Goal: Transaction & Acquisition: Purchase product/service

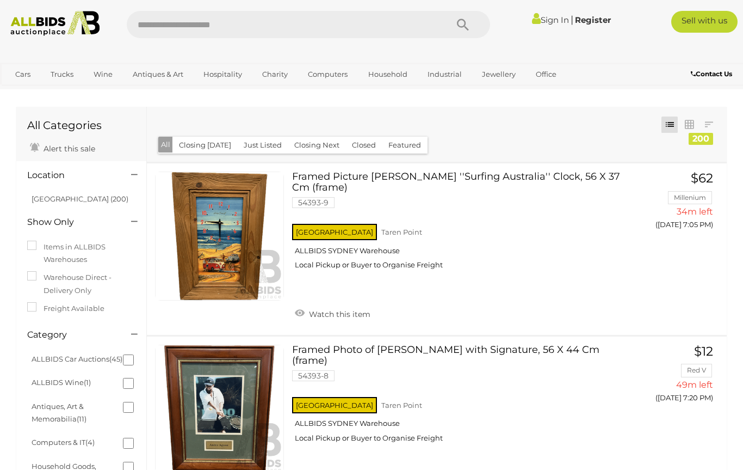
click at [113, 355] on li "ALLBIDS Car Auctions (45)" at bounding box center [83, 358] width 106 height 23
click at [109, 354] on link "ALLBIDS Car Auctions (45)" at bounding box center [77, 358] width 91 height 9
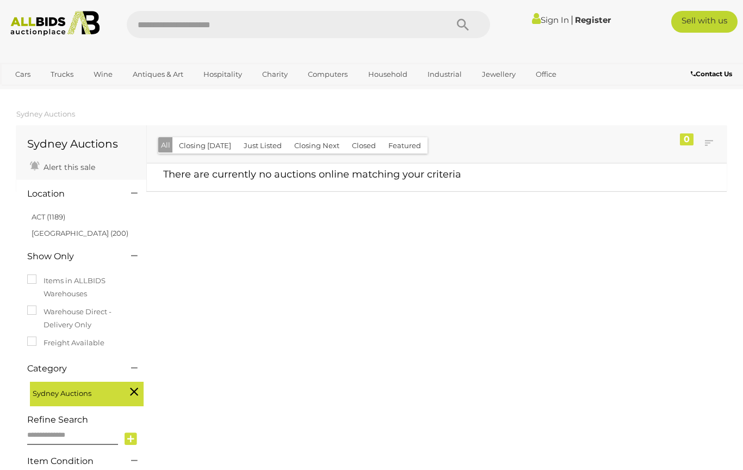
click at [40, 232] on link "[GEOGRAPHIC_DATA] (200)" at bounding box center [80, 233] width 97 height 9
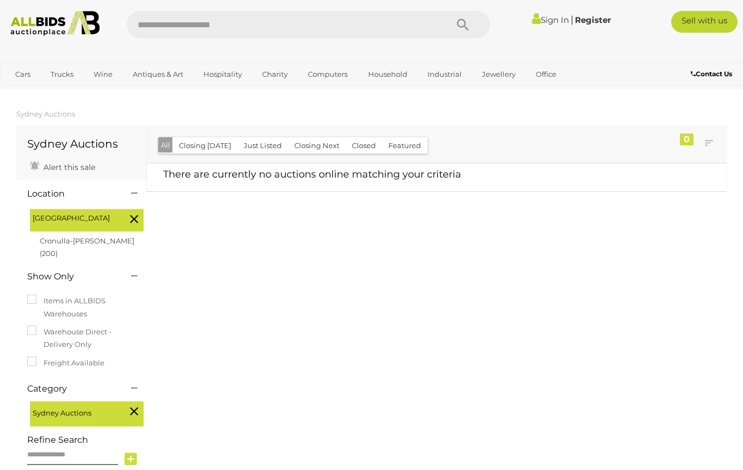
click at [18, 285] on div "Location NSW NSW (200)" at bounding box center [81, 355] width 130 height 351
click at [21, 289] on div "Items in ALLBIDS Warehouses Warehouse Direct - Delivery Only Freight Available" at bounding box center [81, 333] width 125 height 88
click at [56, 297] on label "Items in ALLBIDS Warehouses" at bounding box center [81, 307] width 108 height 26
click at [455, 126] on div "Closing First Closing Last Lowest Bid Highest Bid Item Name A-Z Item Name Z-A A…" at bounding box center [437, 143] width 580 height 37
click at [7, 273] on section "Sydney Auctions Sydney Auctions Alert this sale 0" at bounding box center [371, 321] width 743 height 433
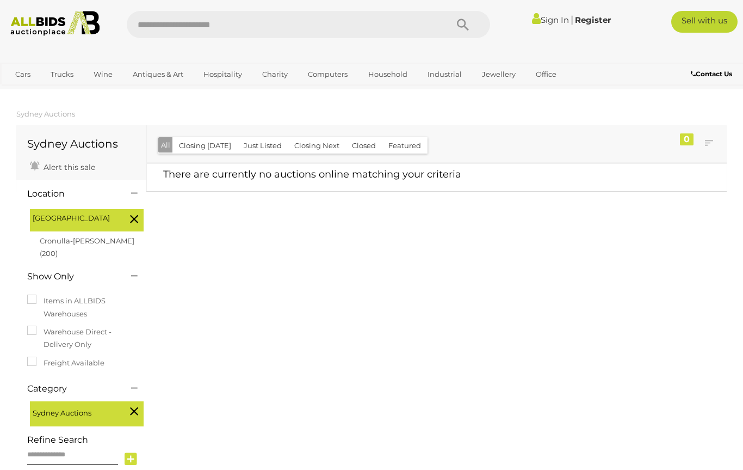
click at [24, 289] on div "Items in ALLBIDS Warehouses Warehouse Direct - Delivery Only Freight Available" at bounding box center [81, 333] width 125 height 88
click at [62, 296] on label "Items in ALLBIDS Warehouses" at bounding box center [81, 307] width 108 height 26
click at [121, 401] on div "Sydney Auctions" at bounding box center [87, 413] width 114 height 25
click at [137, 404] on icon at bounding box center [134, 411] width 8 height 14
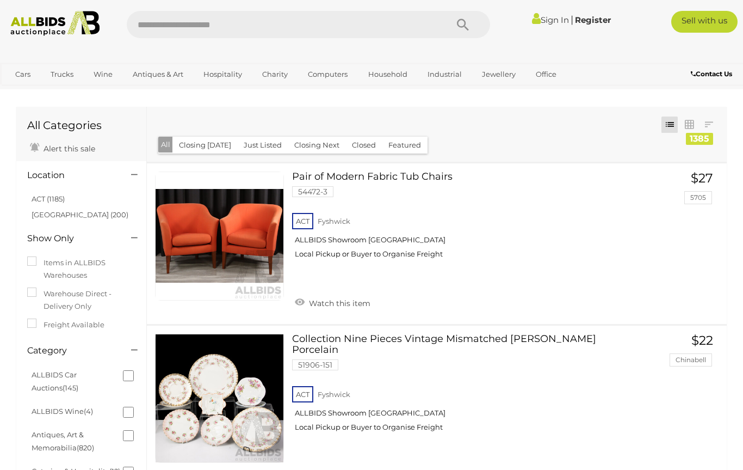
click at [312, 151] on button "Closing Next" at bounding box center [317, 145] width 58 height 17
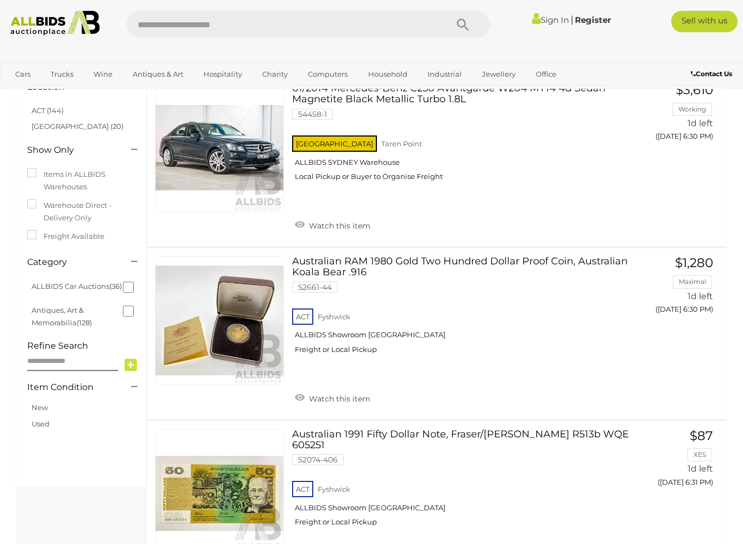
scroll to position [112, 0]
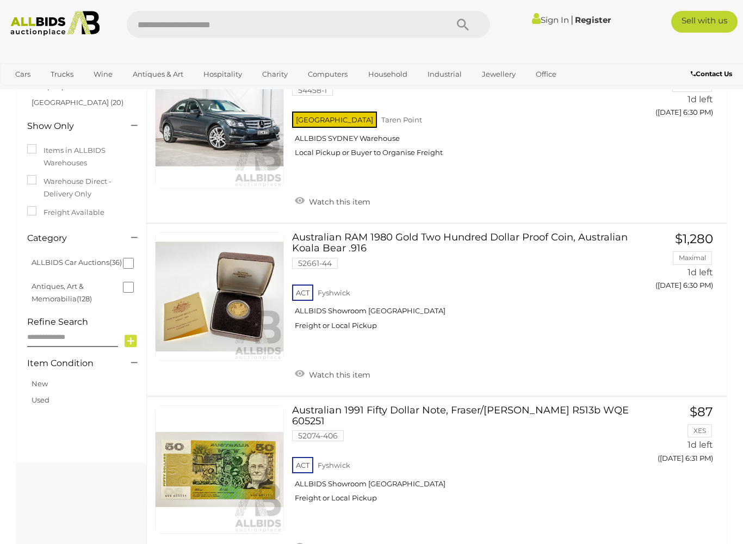
click at [551, 63] on div "Cars Closing on Weekdays View All Cars Auctions Trucks" at bounding box center [309, 76] width 619 height 27
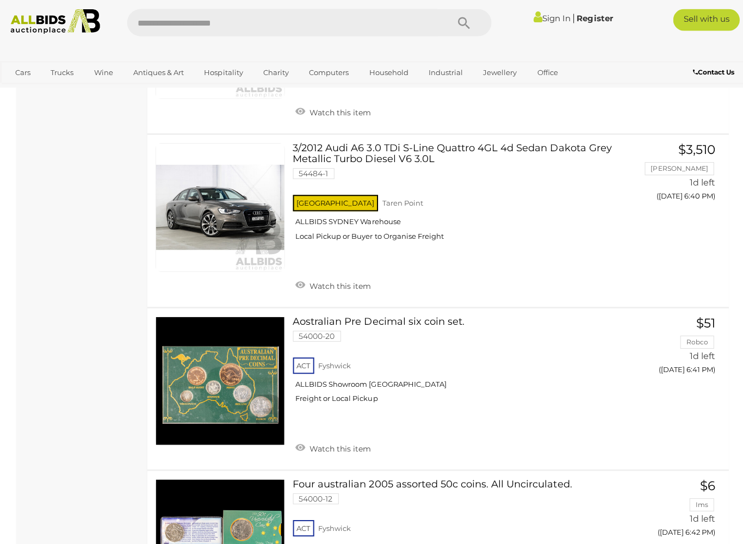
scroll to position [2081, 0]
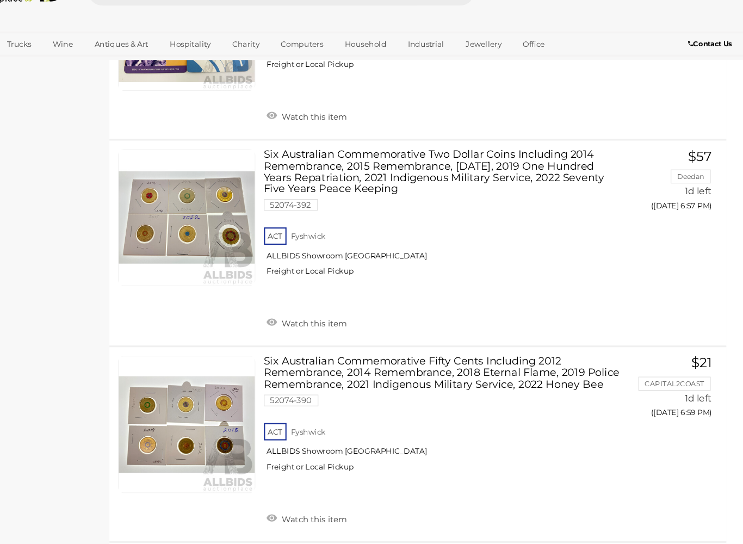
scroll to position [5608, 0]
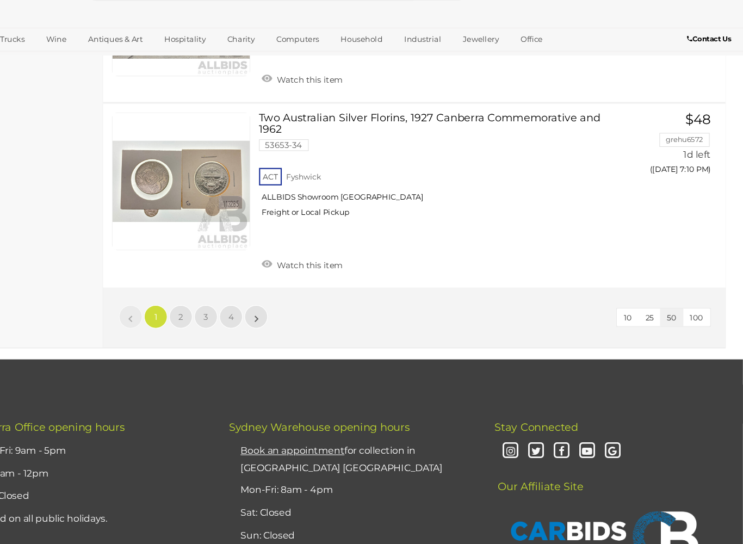
scroll to position [8362, 0]
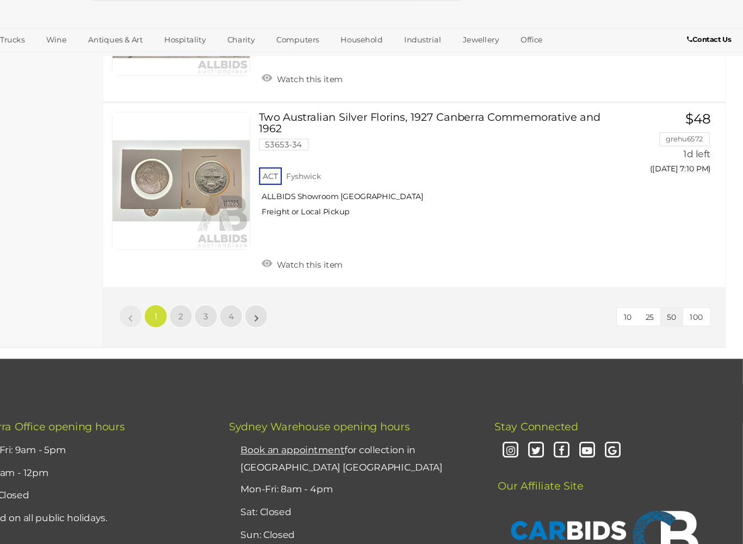
click at [626, 324] on button "10" at bounding box center [636, 332] width 21 height 17
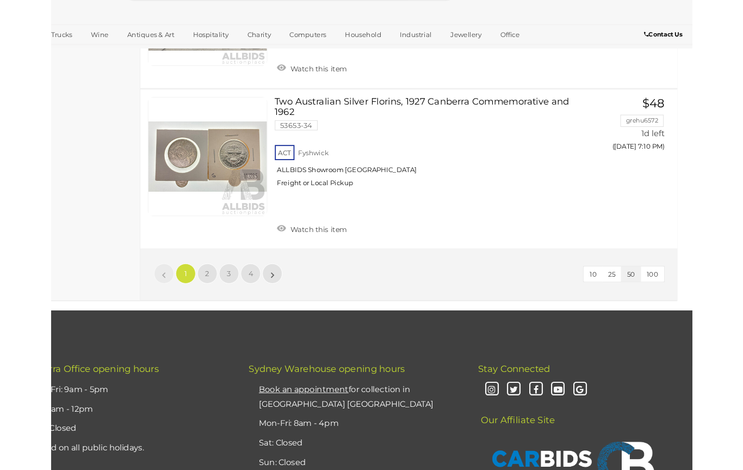
scroll to position [52, 0]
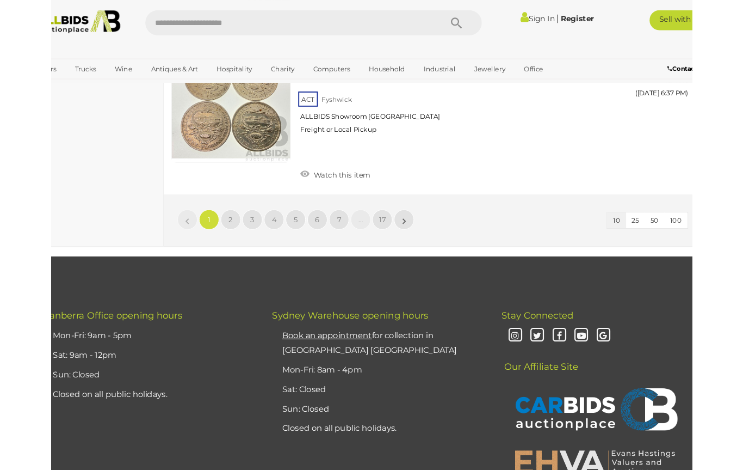
scroll to position [1656, 0]
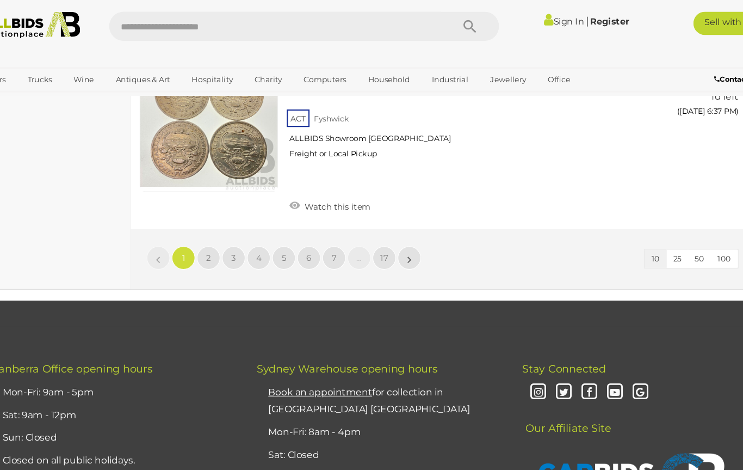
click at [232, 229] on link "3" at bounding box center [243, 240] width 22 height 22
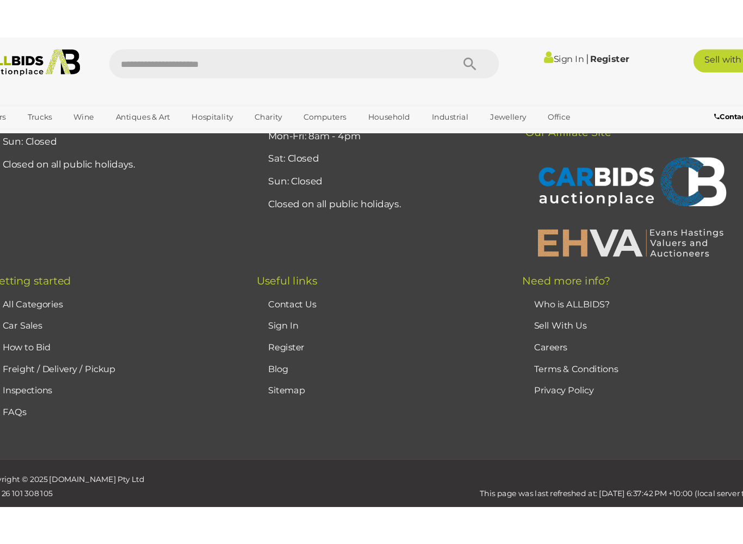
scroll to position [52, 0]
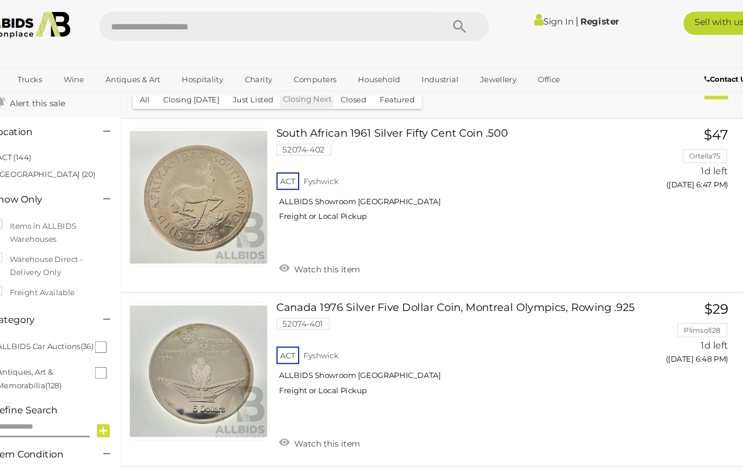
click at [27, 189] on h4 "Show Only" at bounding box center [71, 186] width 88 height 10
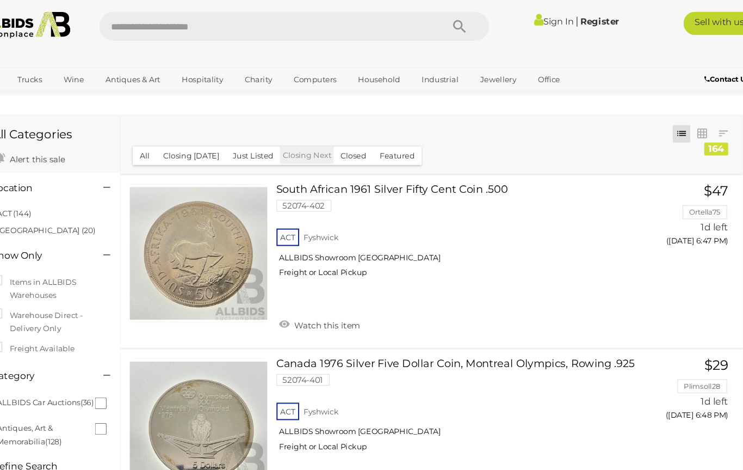
click at [431, 120] on div "Closing First Closing Last Lowest Bid Highest Bid Item Name A-Z Item Name Z-A A…" at bounding box center [437, 134] width 580 height 55
click at [0, 0] on link "View All Jewellery Auctions" at bounding box center [0, 0] width 0 height 0
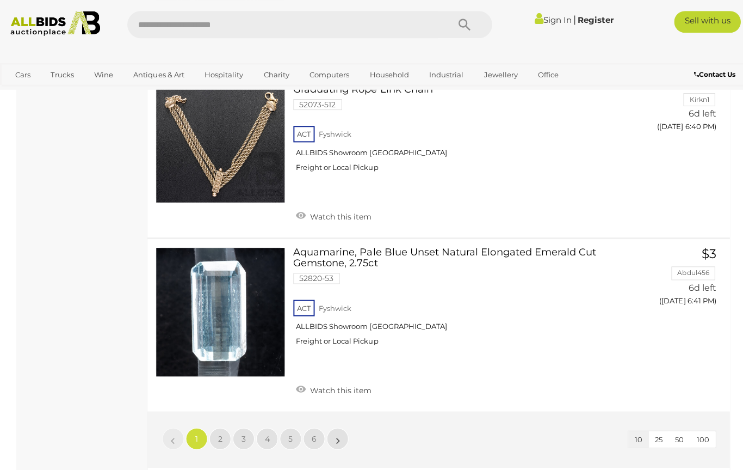
scroll to position [1631, 0]
click at [262, 425] on link "4" at bounding box center [266, 436] width 22 height 22
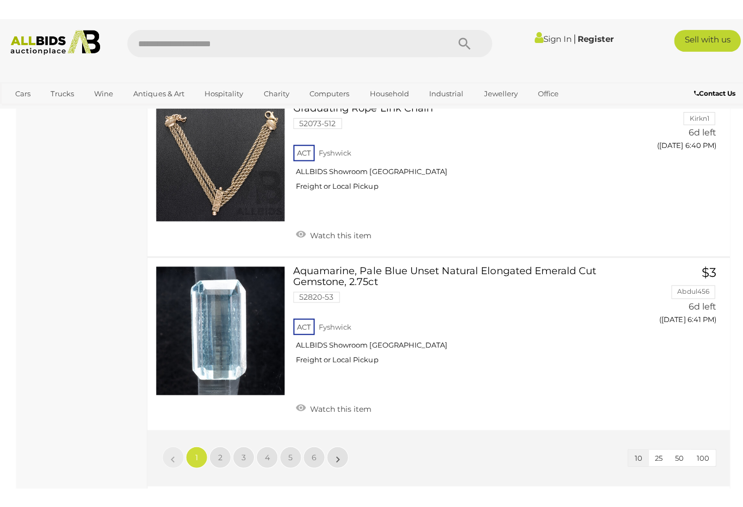
scroll to position [235, 0]
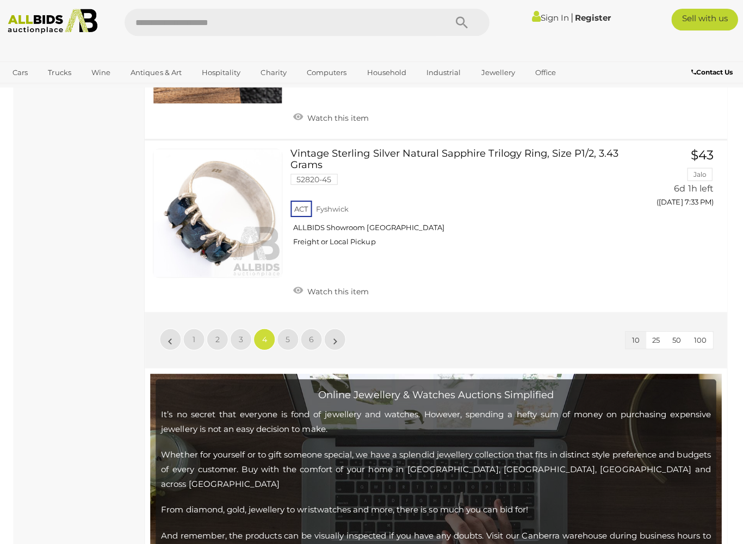
scroll to position [1749, 0]
click at [266, 335] on span "4" at bounding box center [266, 340] width 5 height 10
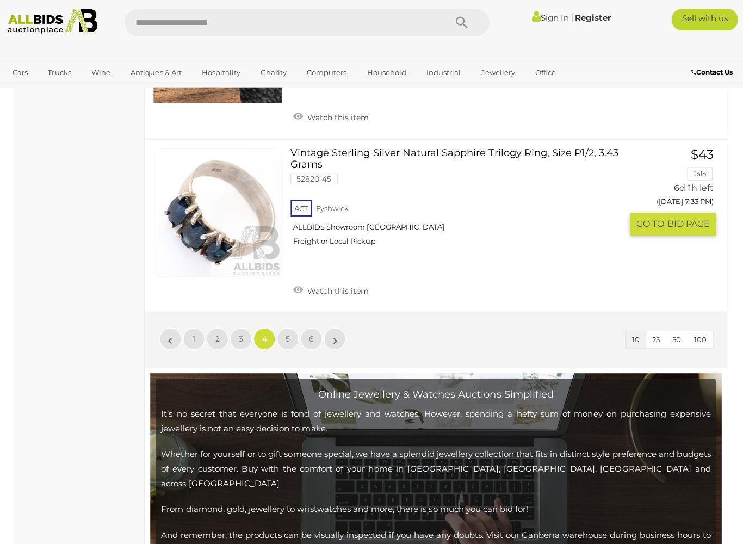
click at [483, 164] on link "Vintage Sterling Silver Natural Sapphire Trilogy Ring, Size P1/2, 3.43 Grams 52…" at bounding box center [461, 203] width 322 height 106
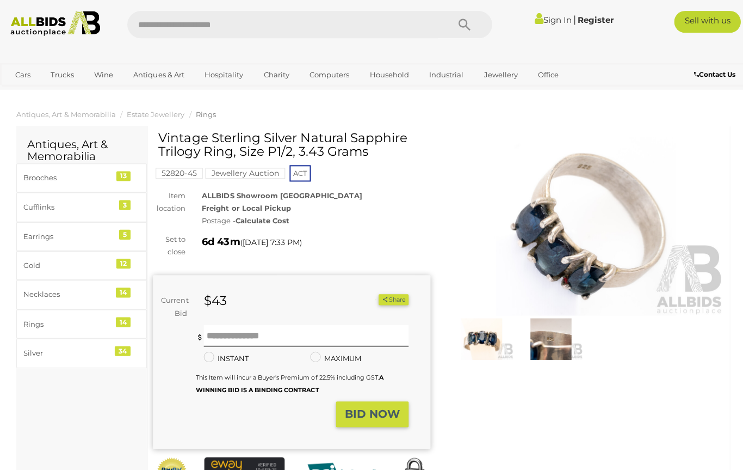
click at [482, 133] on div at bounding box center [583, 246] width 276 height 230
click at [484, 137] on img at bounding box center [583, 225] width 276 height 178
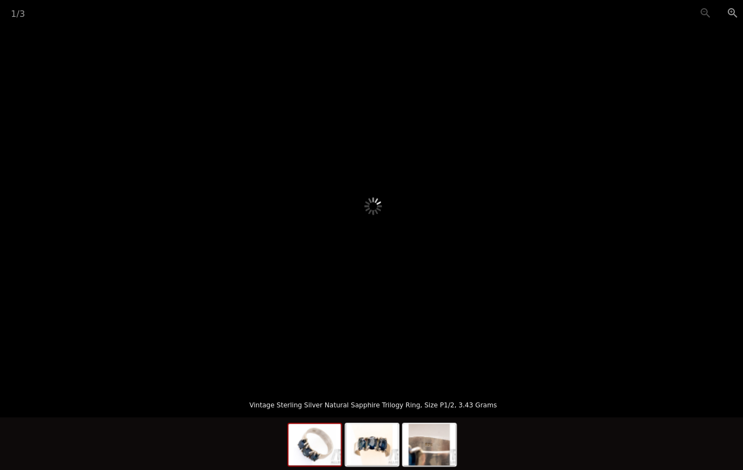
click at [482, 135] on picture at bounding box center [372, 205] width 372 height 180
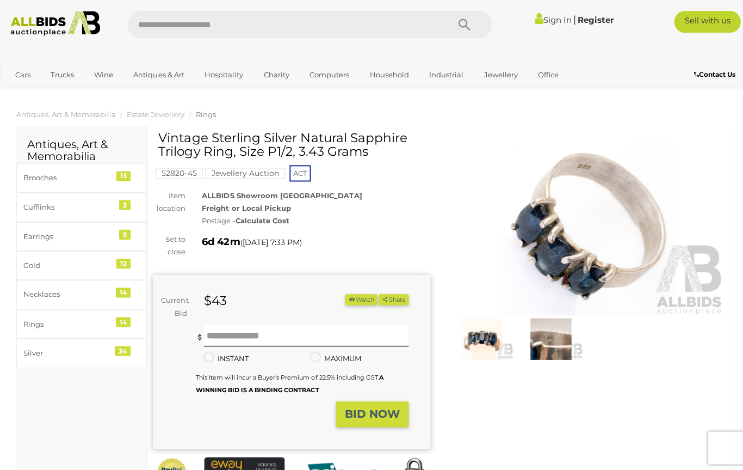
click at [484, 137] on img at bounding box center [583, 225] width 276 height 178
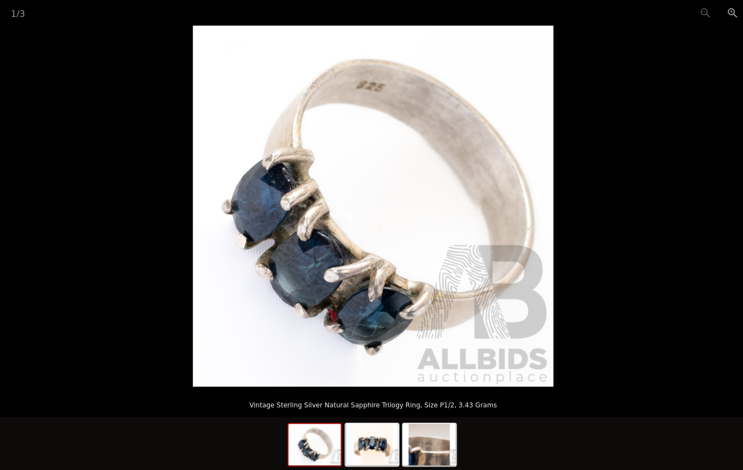
click at [482, 135] on img at bounding box center [371, 205] width 359 height 359
click at [483, 134] on img at bounding box center [371, 205] width 359 height 359
